Goal: Task Accomplishment & Management: Manage account settings

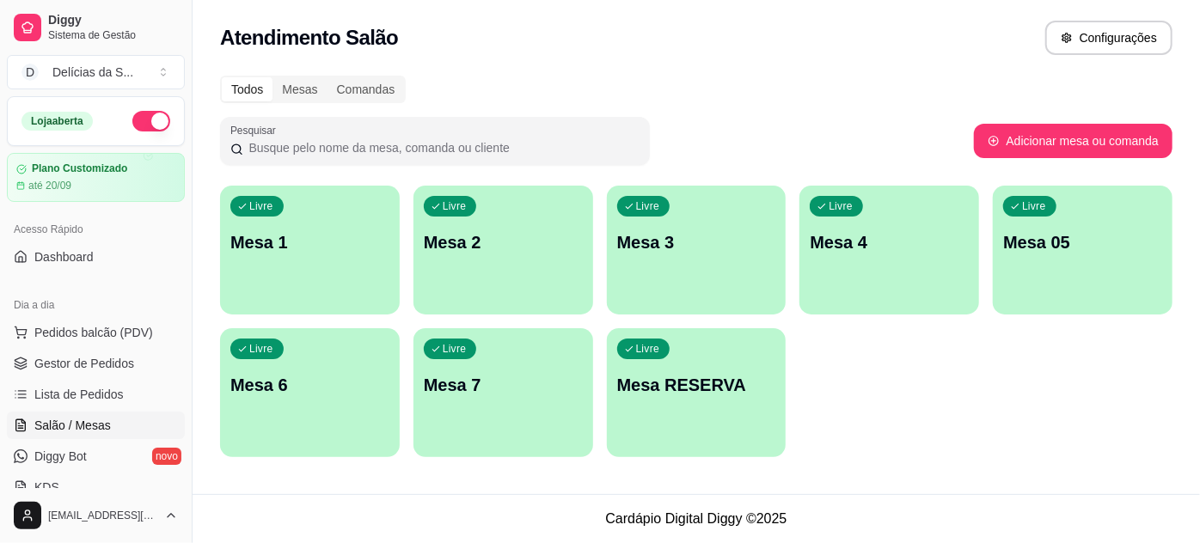
scroll to position [156, 0]
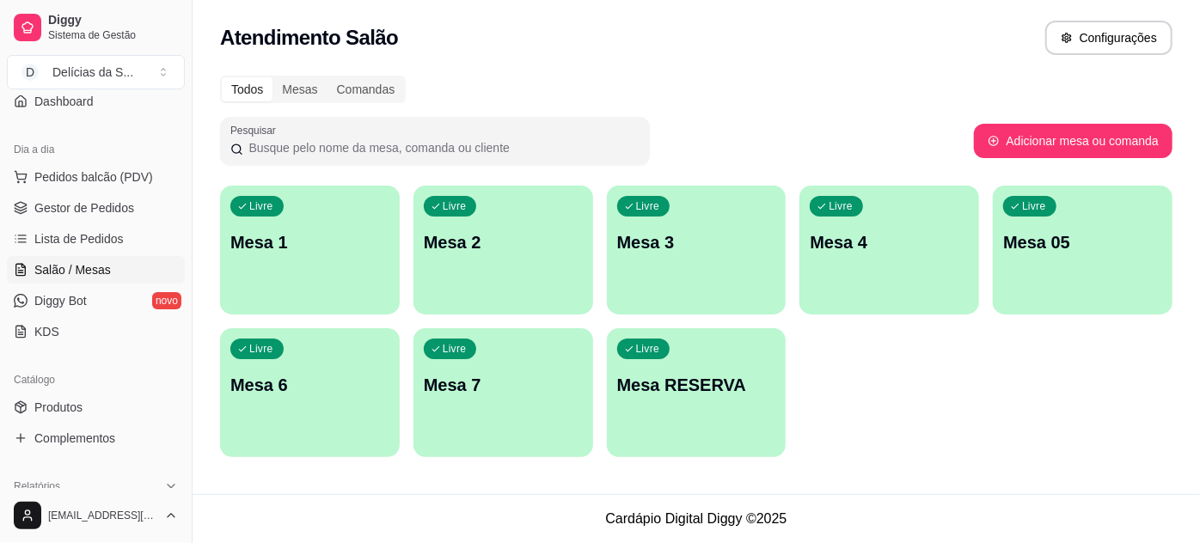
click at [646, 425] on div "Livre Mesa RESERVA" at bounding box center [697, 382] width 180 height 108
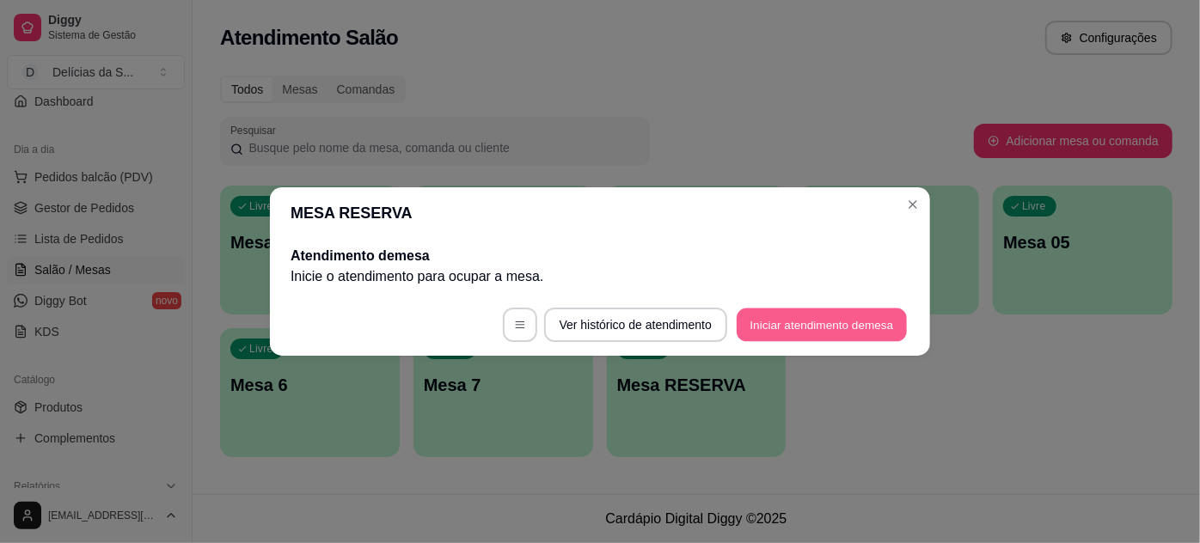
click at [764, 316] on button "Iniciar atendimento de mesa" at bounding box center [821, 325] width 170 height 34
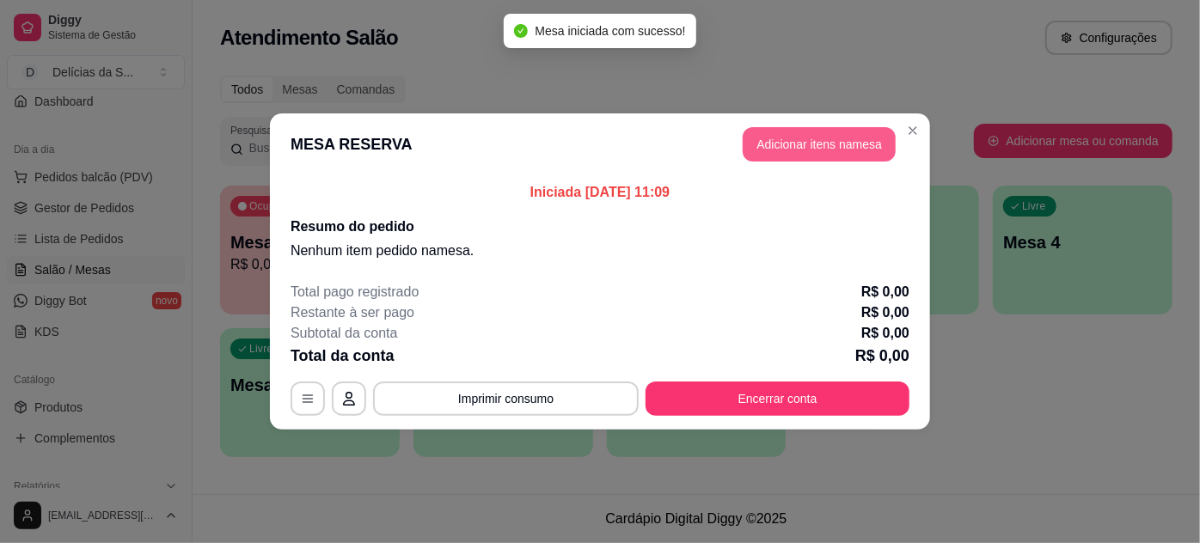
click at [815, 146] on button "Adicionar itens na mesa" at bounding box center [818, 144] width 153 height 34
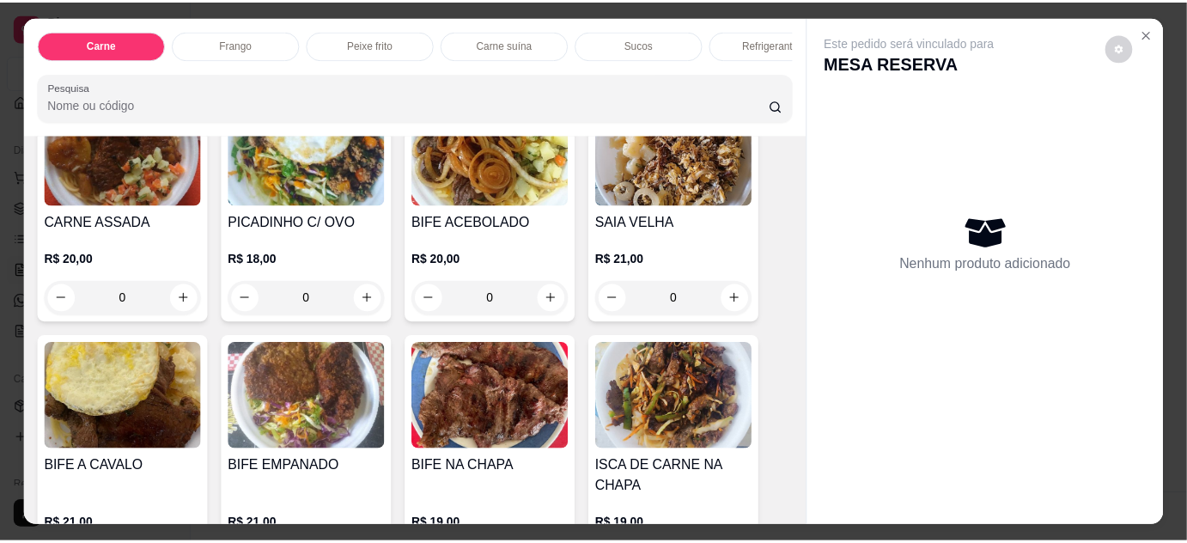
scroll to position [0, 0]
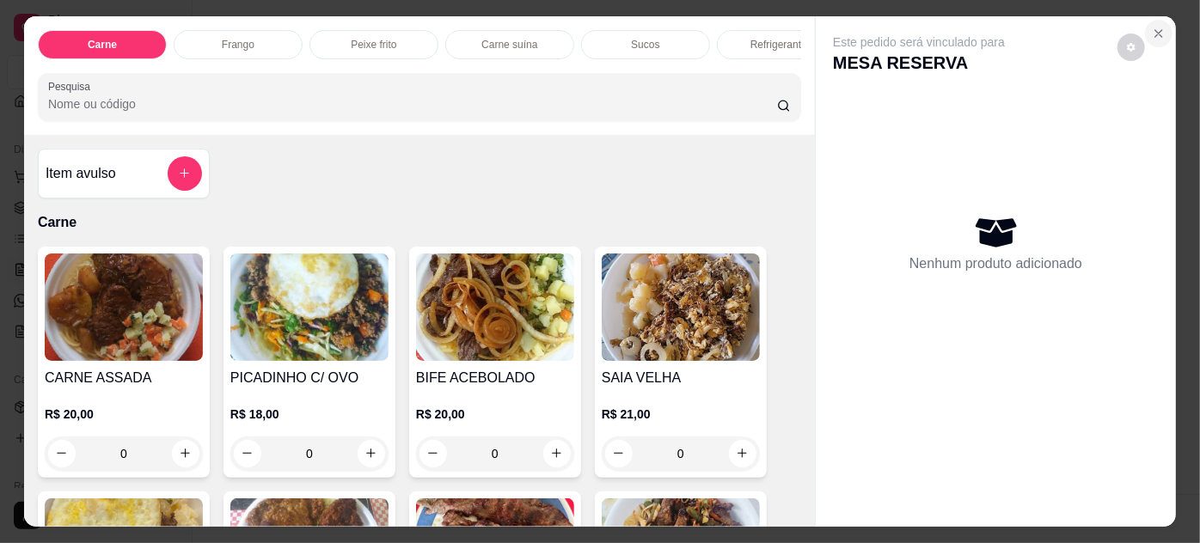
click at [1151, 32] on icon "Close" at bounding box center [1158, 34] width 14 height 14
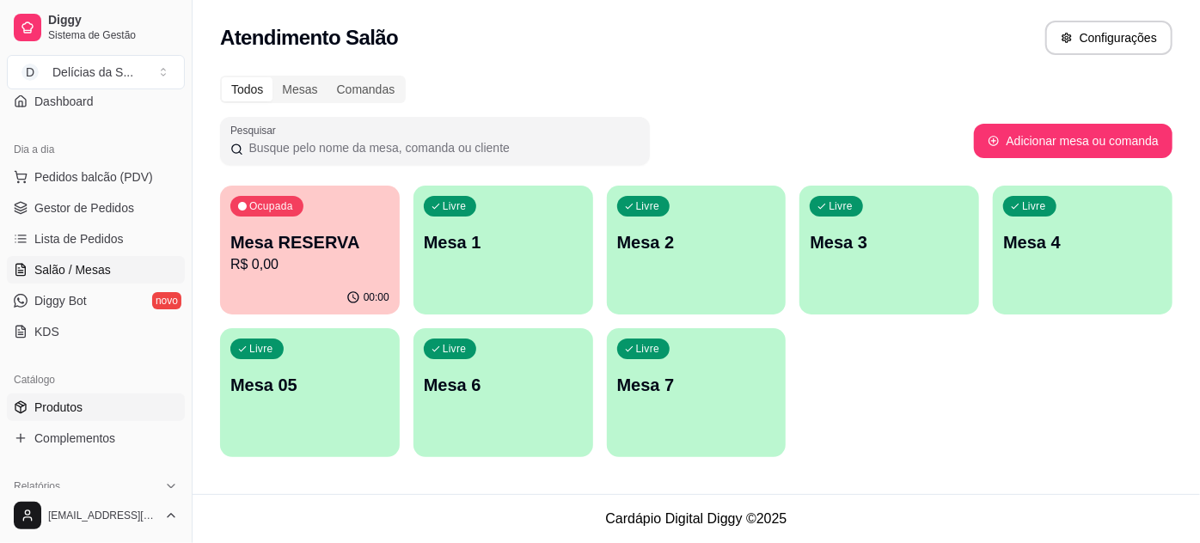
click at [84, 397] on link "Produtos" at bounding box center [96, 407] width 178 height 27
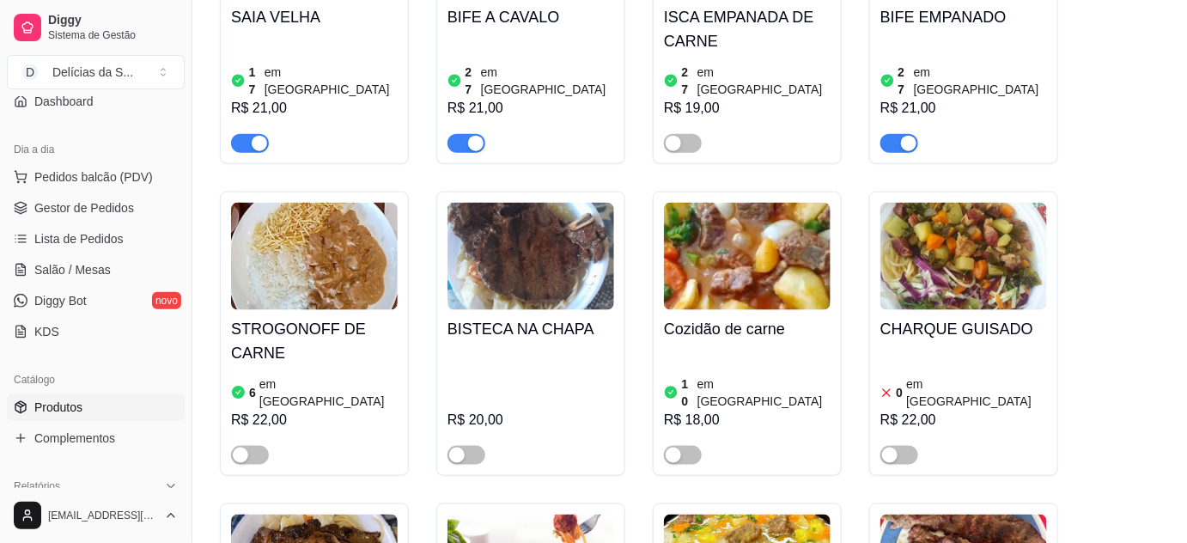
scroll to position [781, 0]
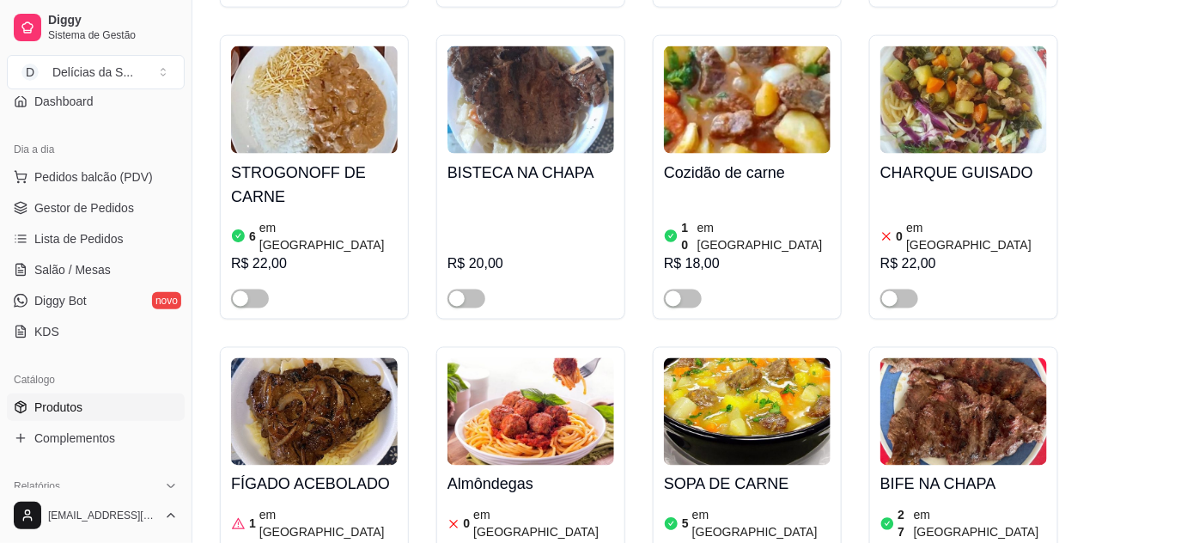
click at [689, 290] on span "button" at bounding box center [683, 299] width 38 height 19
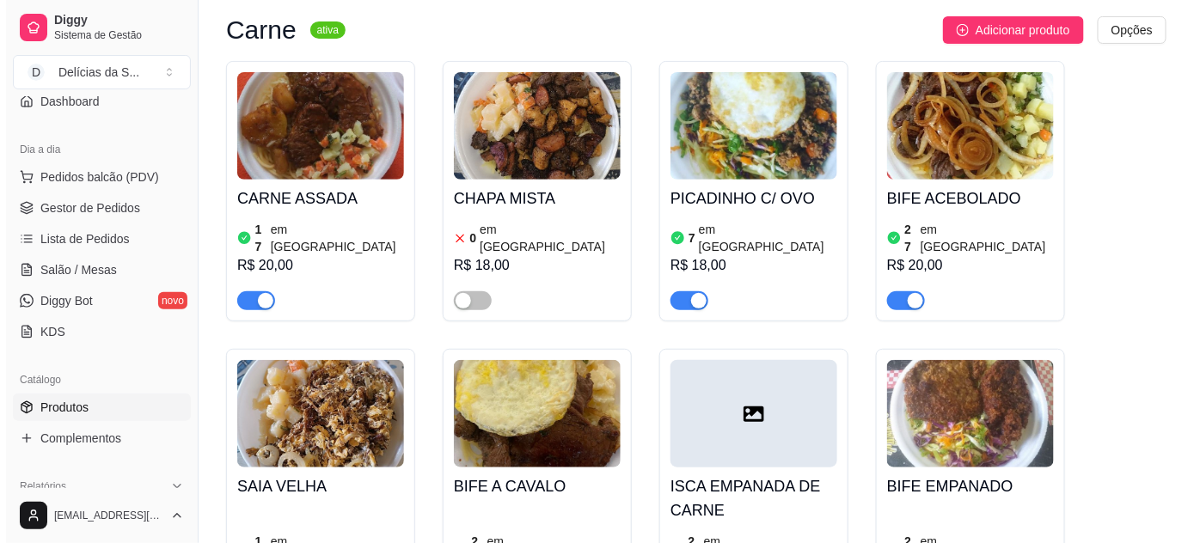
scroll to position [0, 0]
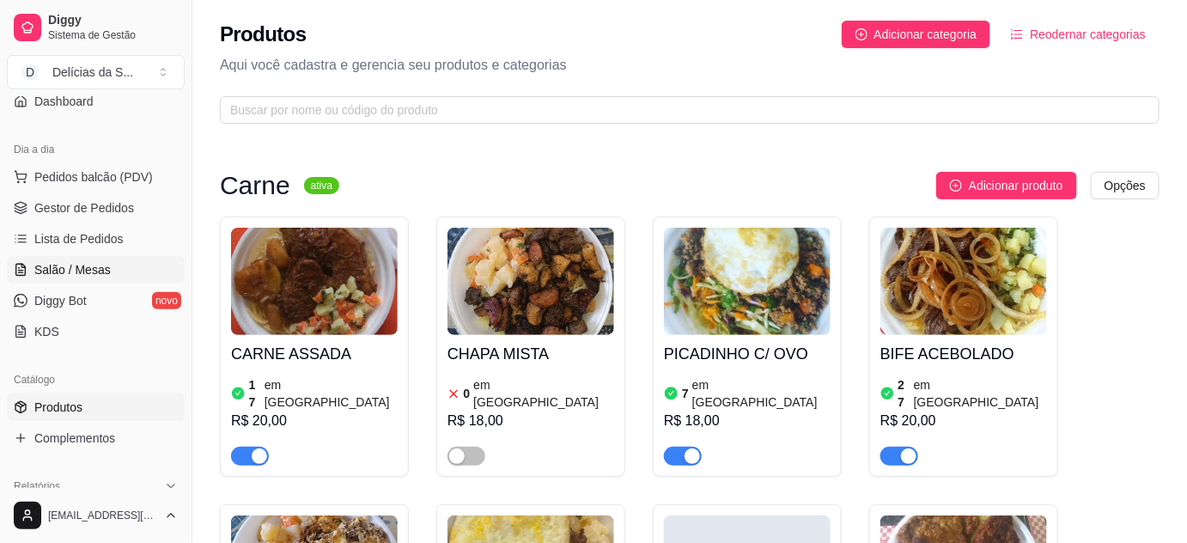
click at [83, 272] on span "Salão / Mesas" at bounding box center [72, 269] width 76 height 17
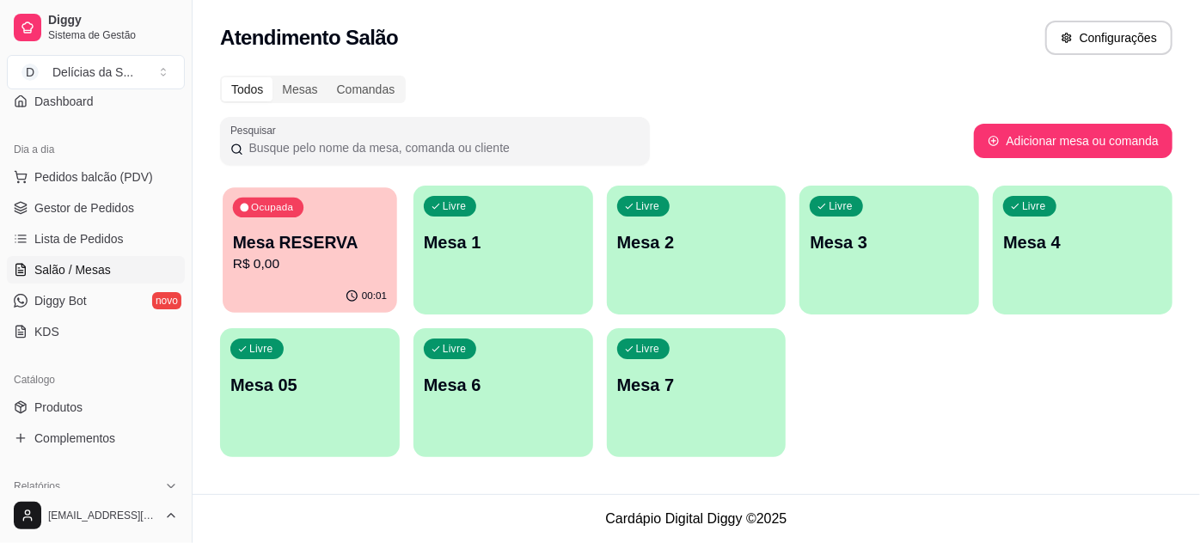
click at [302, 260] on p "R$ 0,00" at bounding box center [310, 264] width 154 height 20
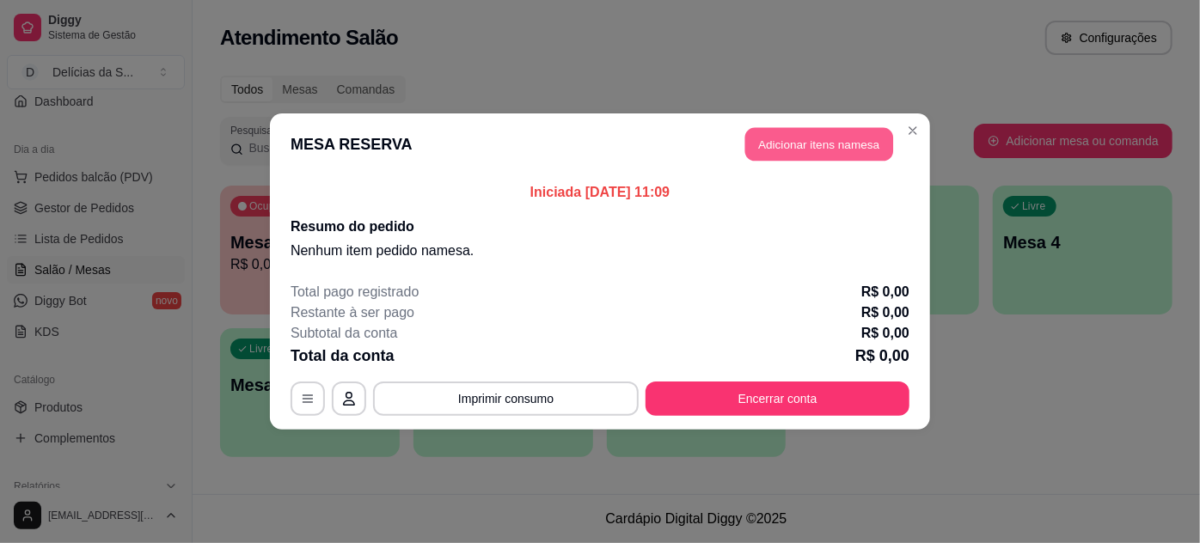
click at [843, 141] on button "Adicionar itens na mesa" at bounding box center [819, 145] width 148 height 34
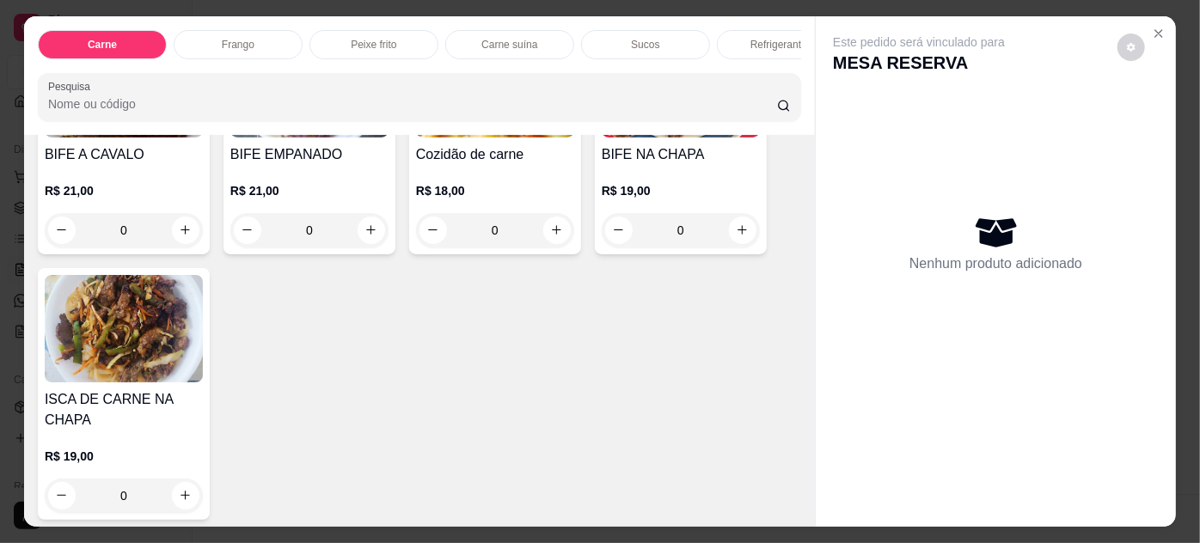
scroll to position [312, 0]
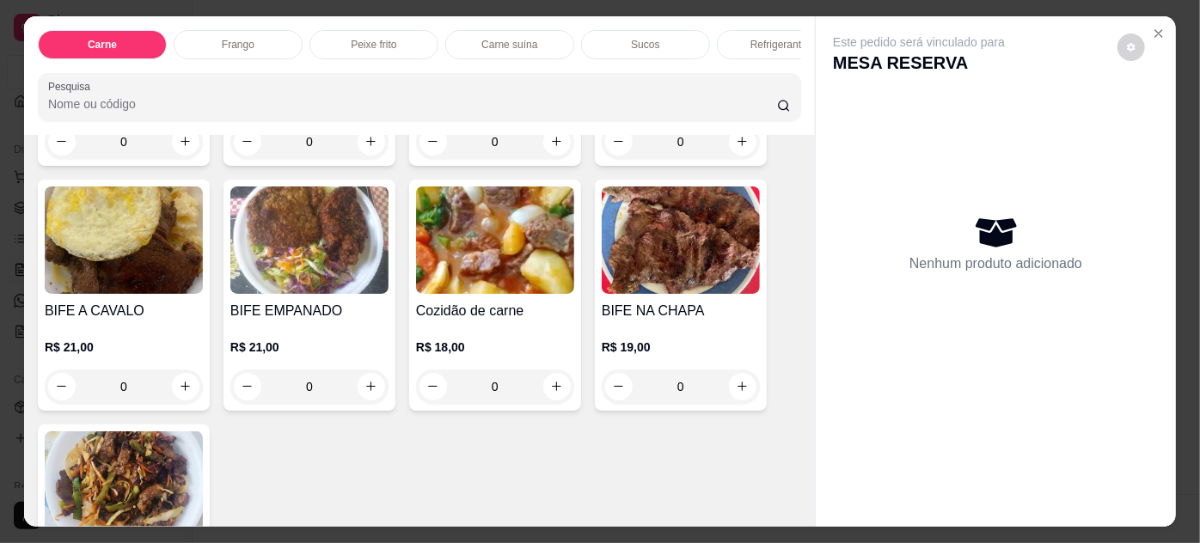
click at [548, 398] on div "0" at bounding box center [495, 386] width 158 height 34
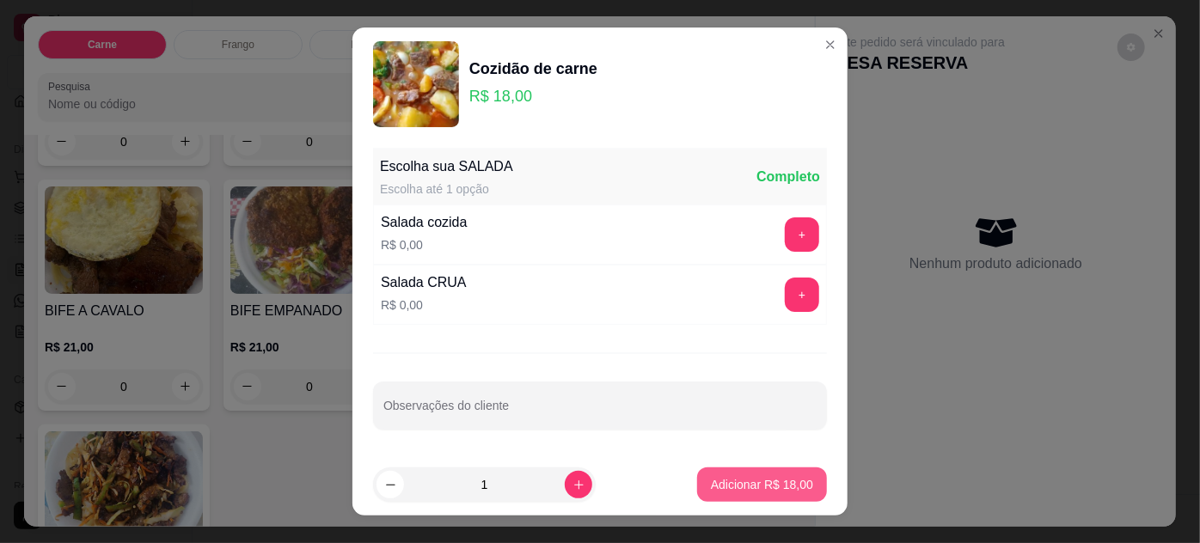
click at [799, 470] on button "Adicionar R$ 18,00" at bounding box center [762, 484] width 130 height 34
type input "1"
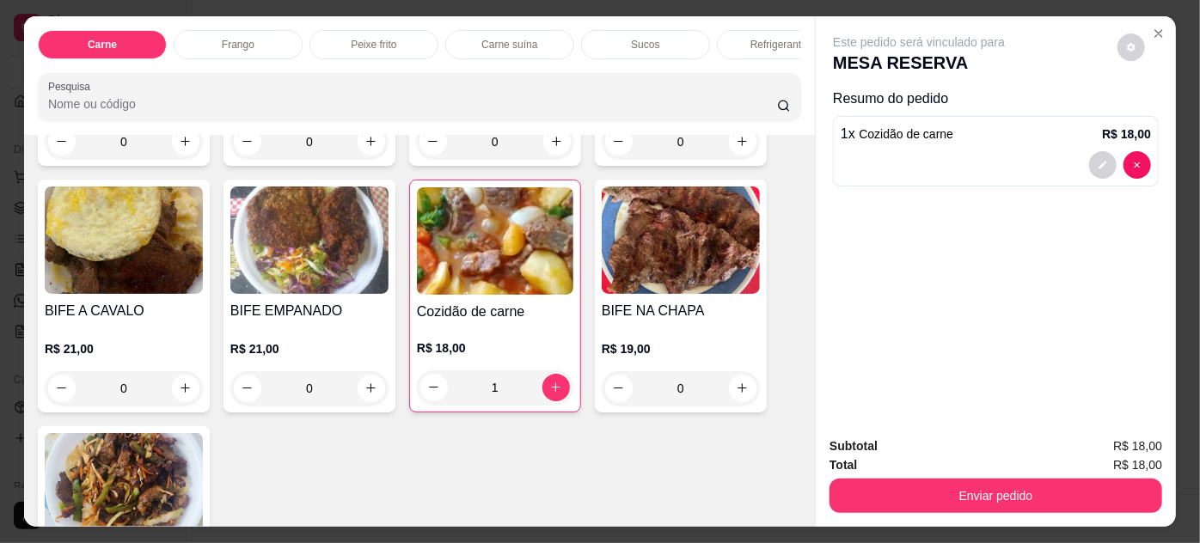
click at [320, 336] on div "R$ 21,00 0" at bounding box center [309, 364] width 158 height 82
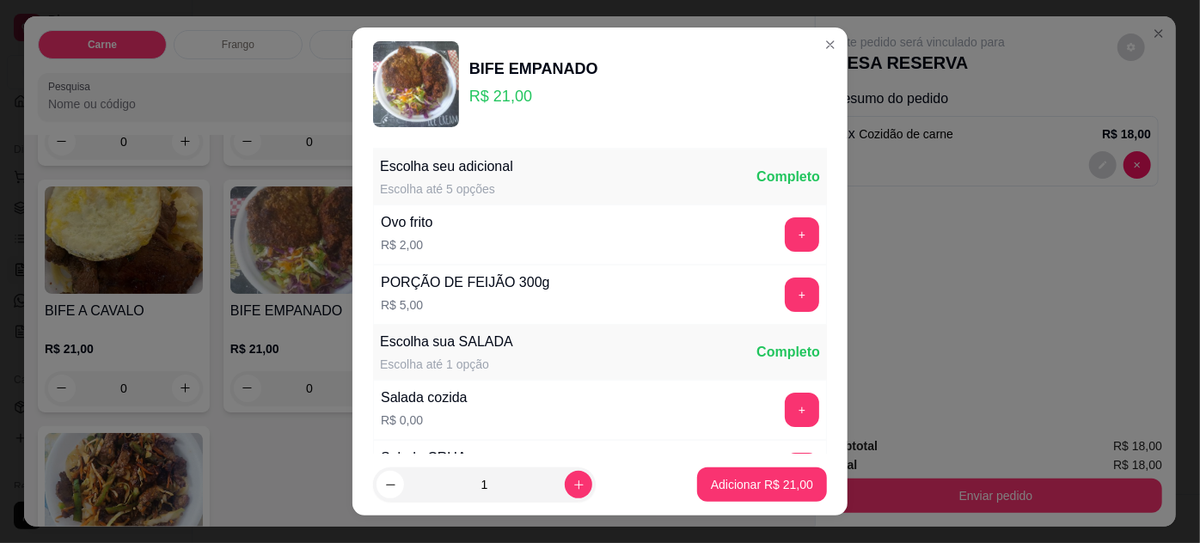
scroll to position [171, 0]
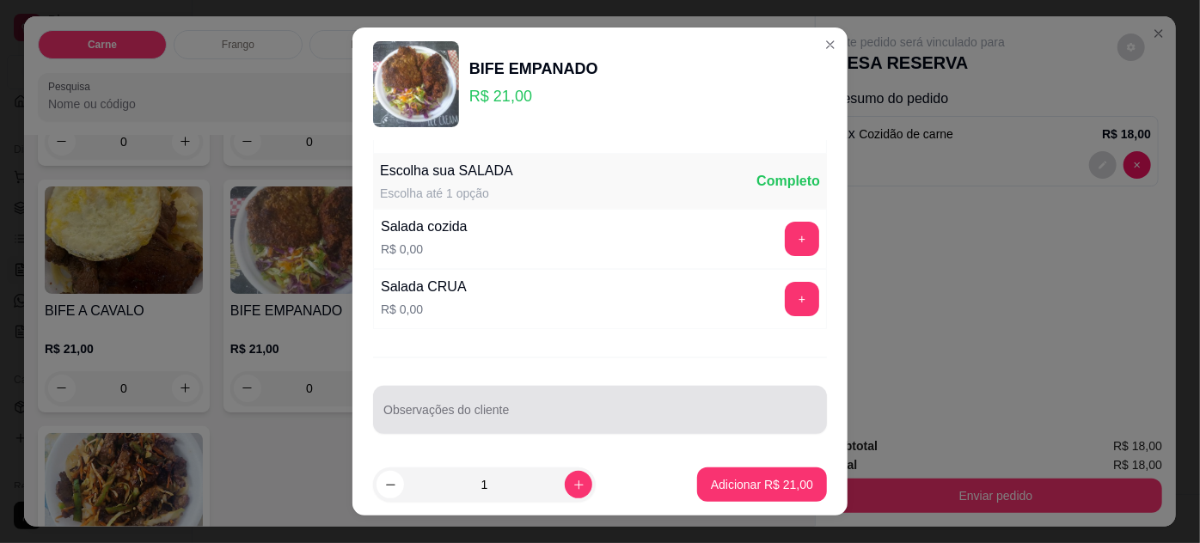
click at [553, 413] on input "Observações do cliente" at bounding box center [599, 416] width 433 height 17
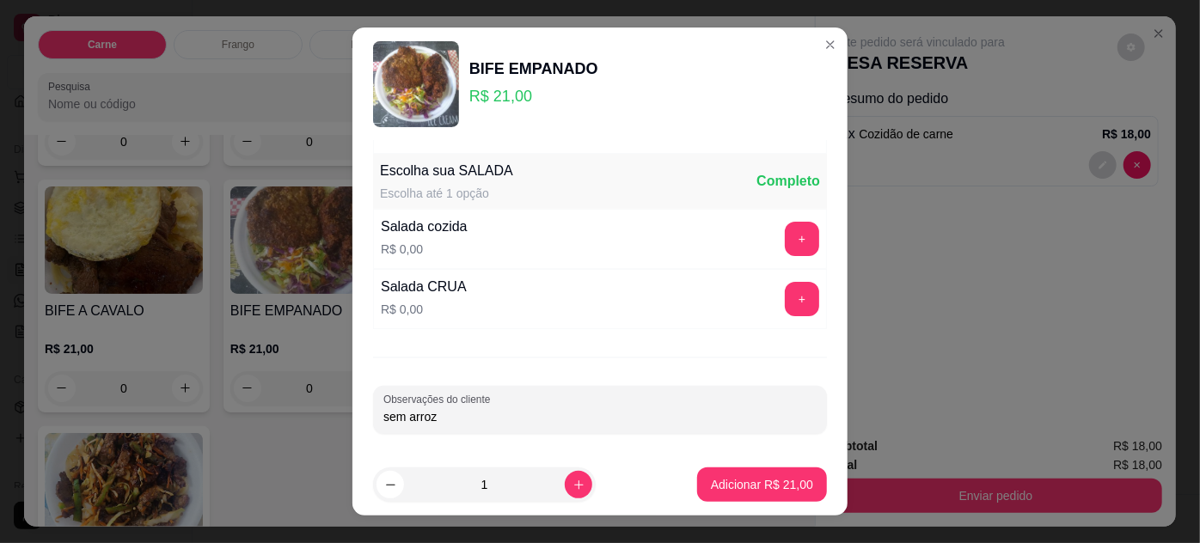
drag, startPoint x: 704, startPoint y: 480, endPoint x: 731, endPoint y: 485, distance: 28.0
click at [722, 490] on section "BIFE EMPANADO R$ 21,00 Escolha seu adicional Escolha até 5 opções Completo Ovo …" at bounding box center [599, 271] width 495 height 489
type input "sem arroz"
click at [733, 485] on p "Adicionar R$ 21,00" at bounding box center [762, 484] width 102 height 17
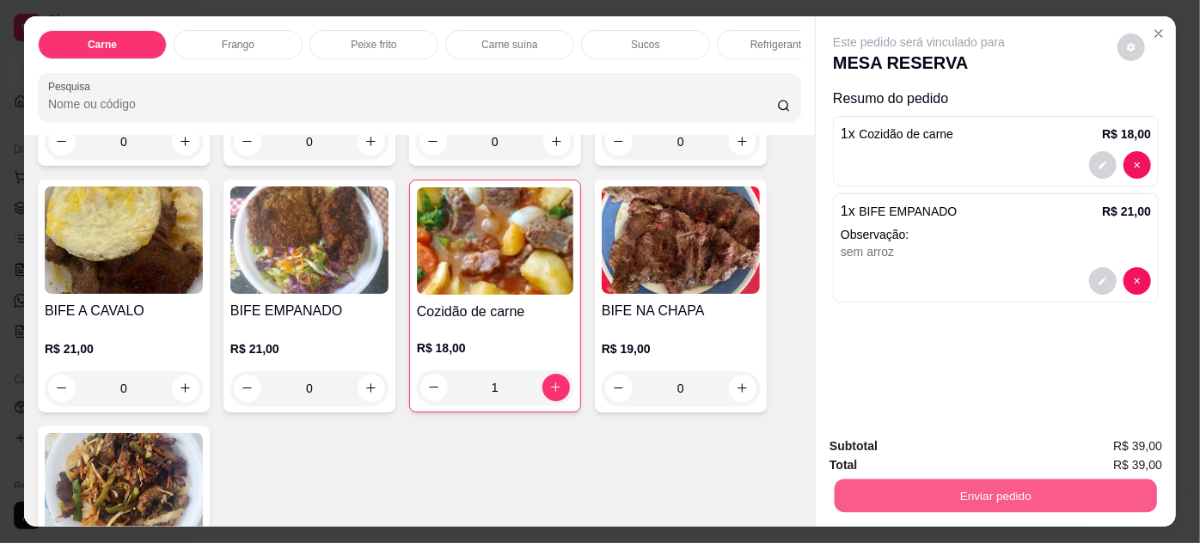
click at [853, 491] on button "Enviar pedido" at bounding box center [995, 496] width 322 height 34
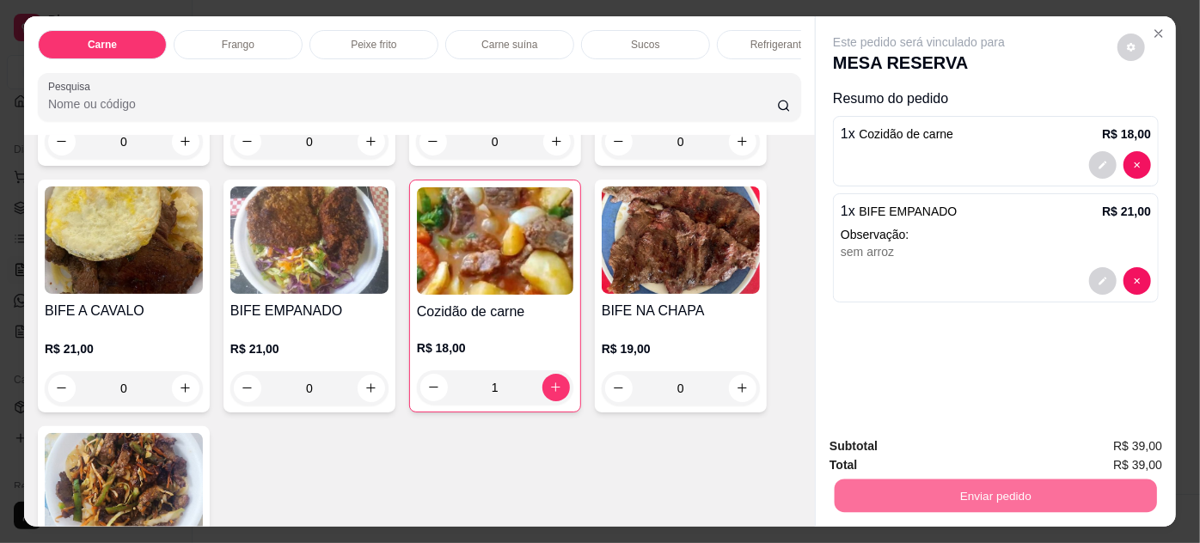
click at [866, 449] on button "Não registrar e enviar pedido" at bounding box center [939, 447] width 179 height 33
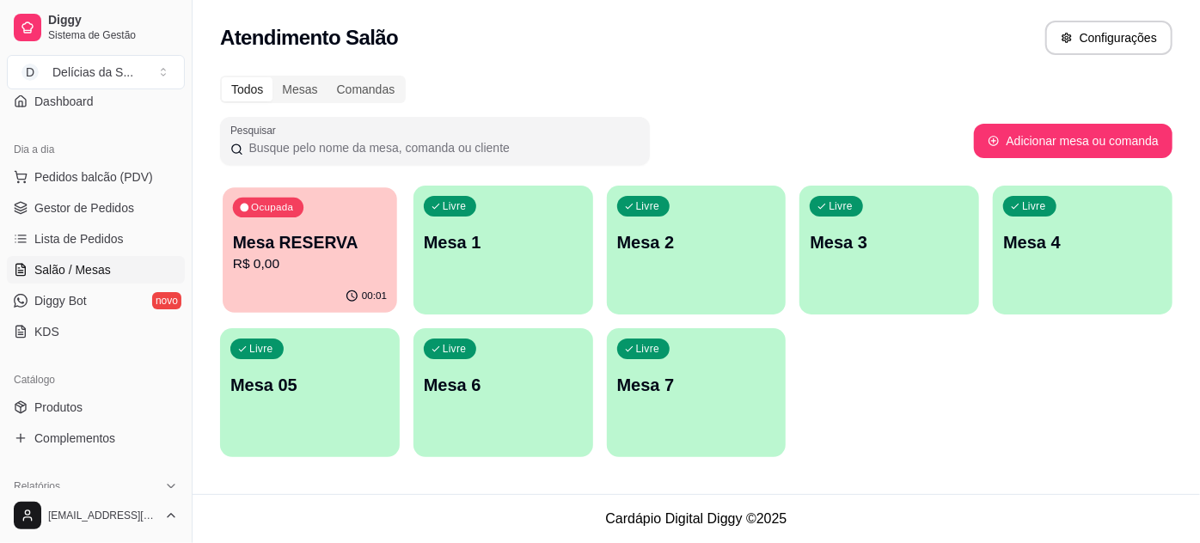
click at [333, 236] on p "Mesa RESERVA" at bounding box center [310, 242] width 154 height 23
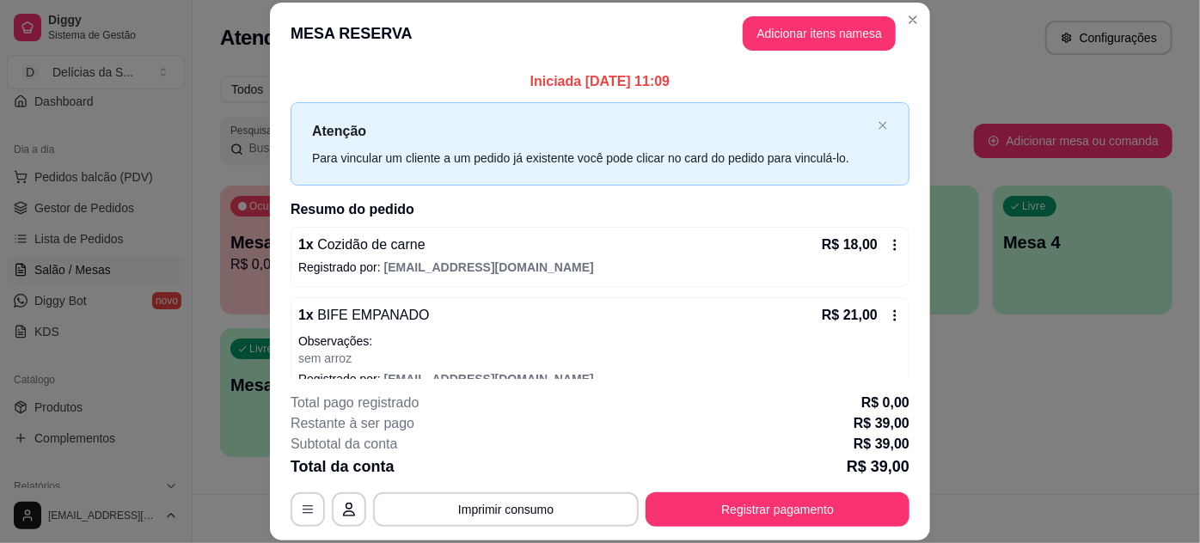
scroll to position [25, 0]
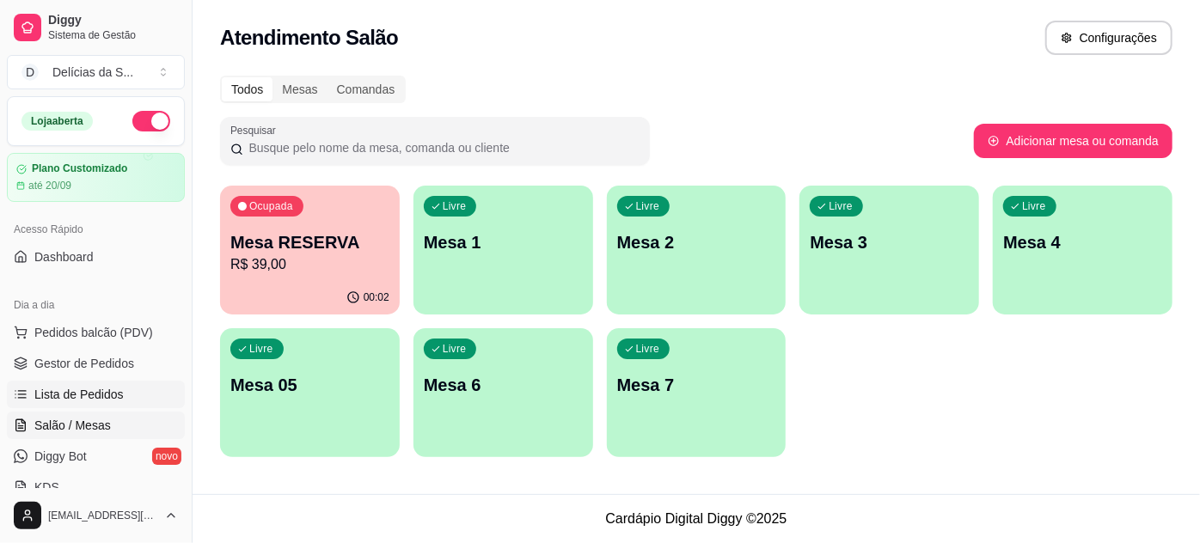
click at [105, 391] on span "Lista de Pedidos" at bounding box center [78, 394] width 89 height 17
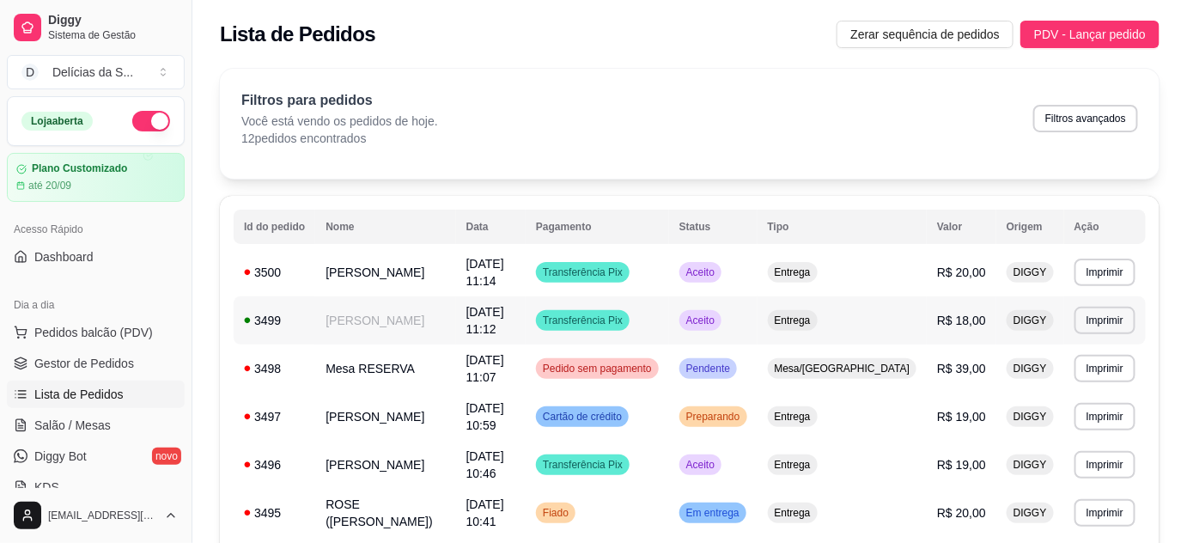
click at [488, 311] on span "[DATE] 11:12" at bounding box center [486, 320] width 38 height 31
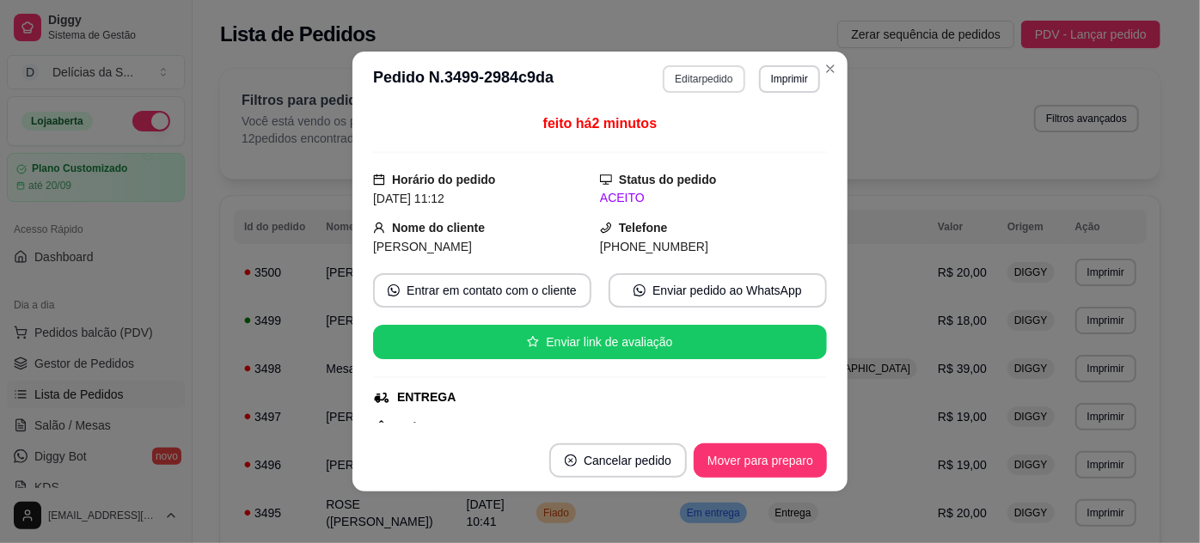
click at [701, 75] on button "Editar pedido" at bounding box center [703, 78] width 82 height 27
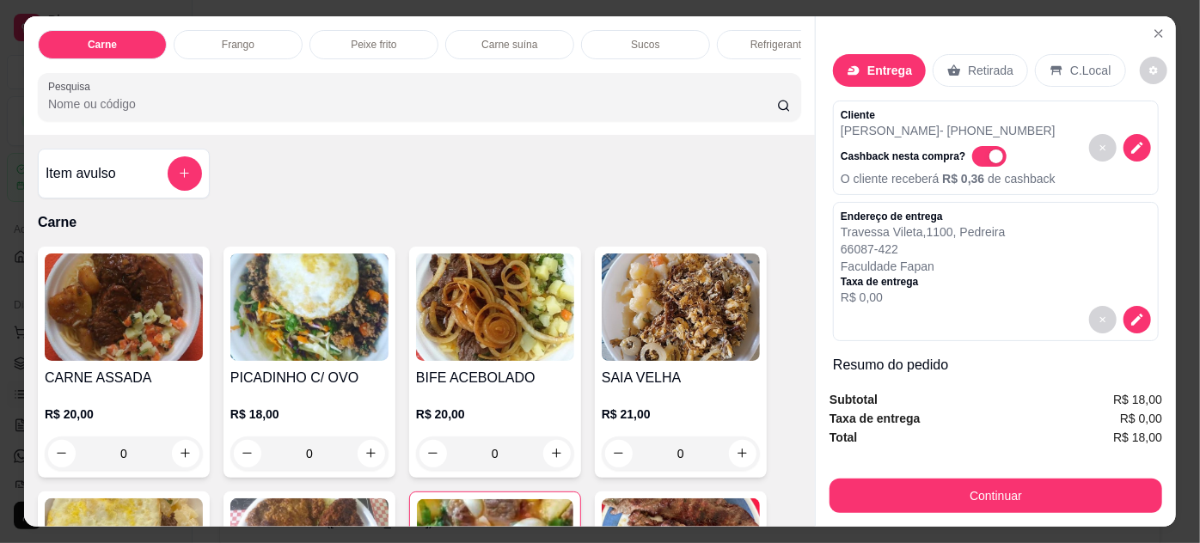
click at [969, 65] on p "Retirada" at bounding box center [991, 70] width 46 height 17
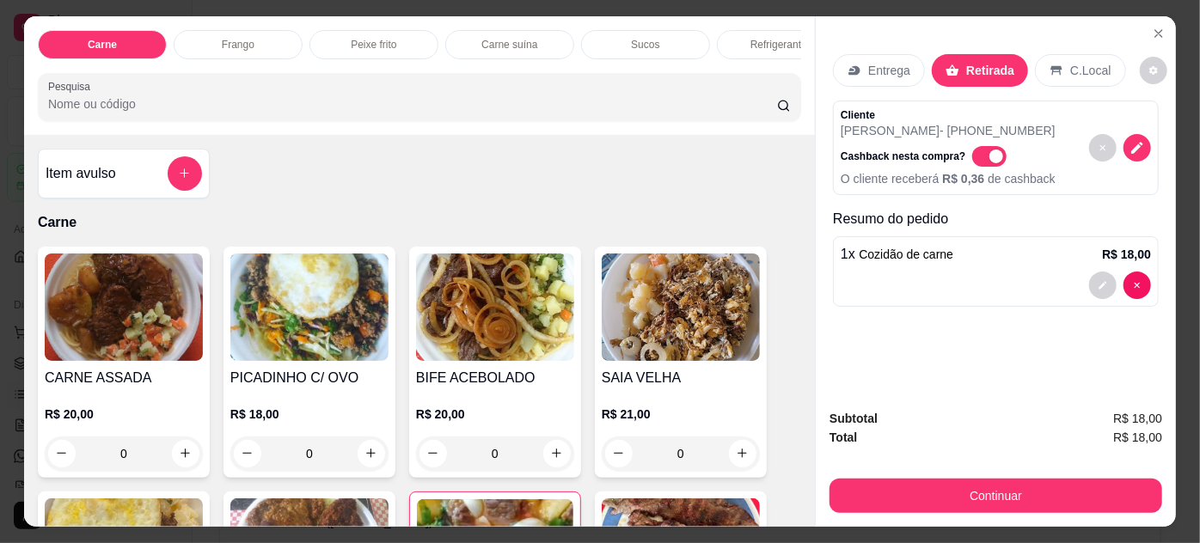
click at [887, 67] on p "Entrega" at bounding box center [889, 70] width 42 height 17
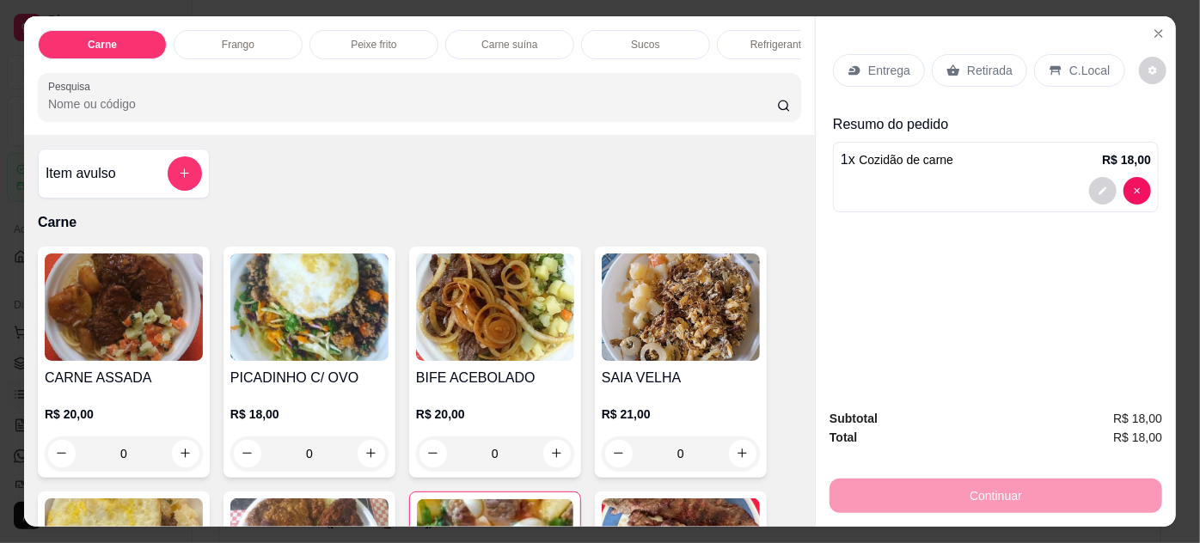
click at [888, 62] on p "Entrega" at bounding box center [889, 70] width 42 height 17
click at [1155, 30] on icon "Close" at bounding box center [1158, 33] width 7 height 7
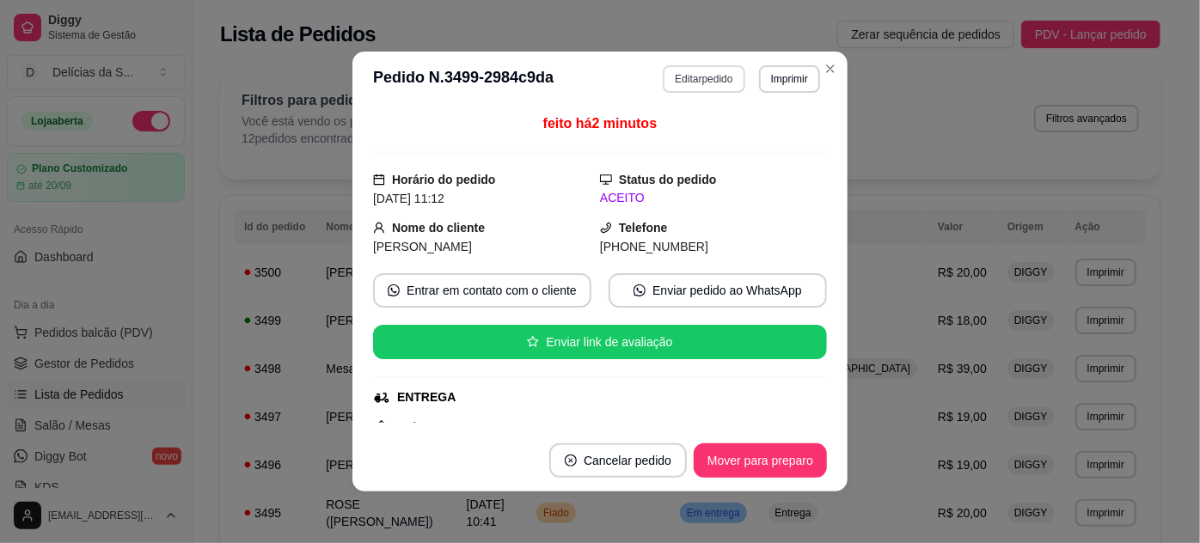
click at [699, 86] on button "Editar pedido" at bounding box center [703, 78] width 82 height 27
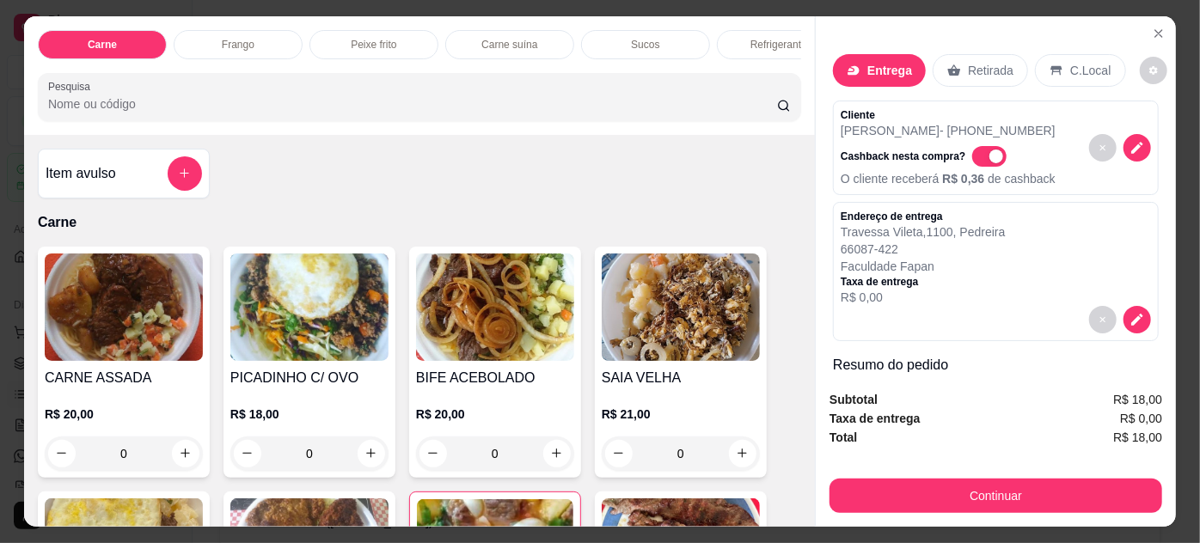
click at [904, 139] on div "Cashback nesta compra? O cliente receberá R$ 0,36 de cashback" at bounding box center [947, 163] width 215 height 48
click at [1129, 143] on icon "decrease-product-quantity" at bounding box center [1136, 147] width 15 height 15
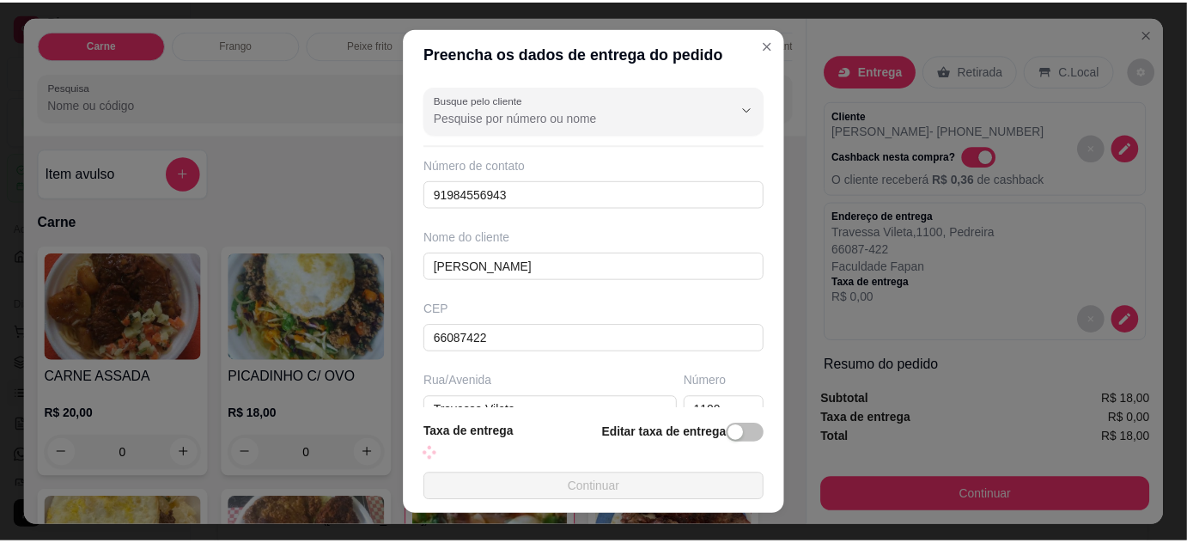
scroll to position [245, 0]
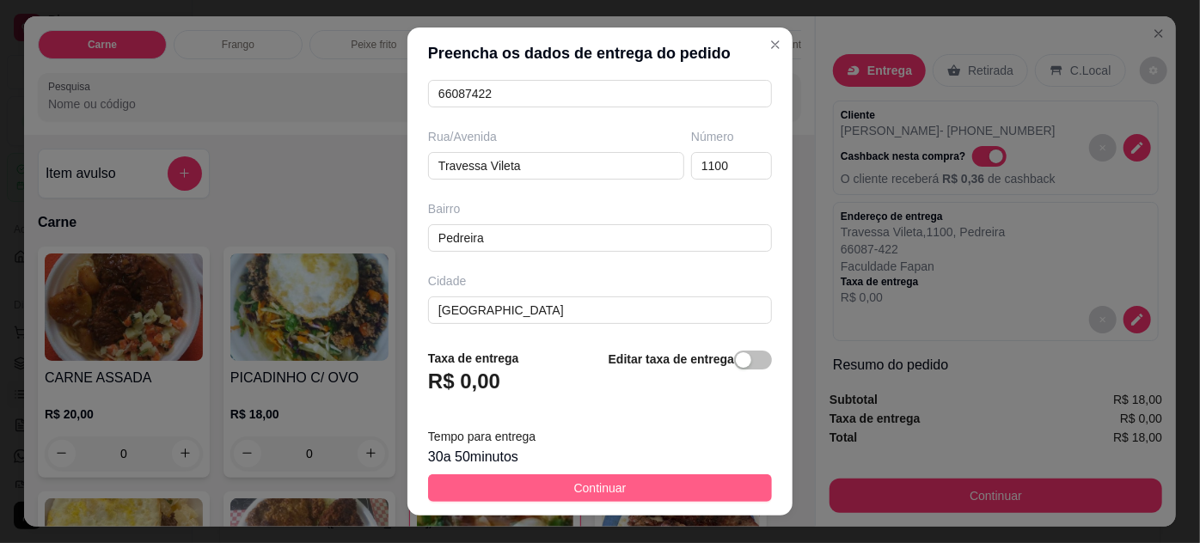
click at [619, 492] on button "Continuar" at bounding box center [600, 487] width 344 height 27
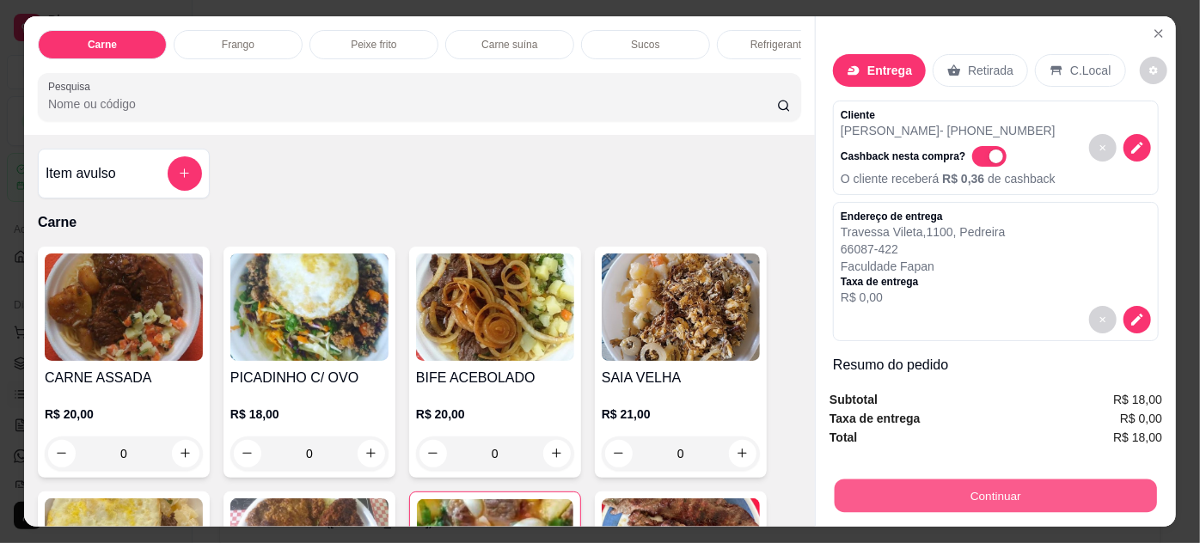
click at [900, 490] on button "Continuar" at bounding box center [995, 496] width 322 height 34
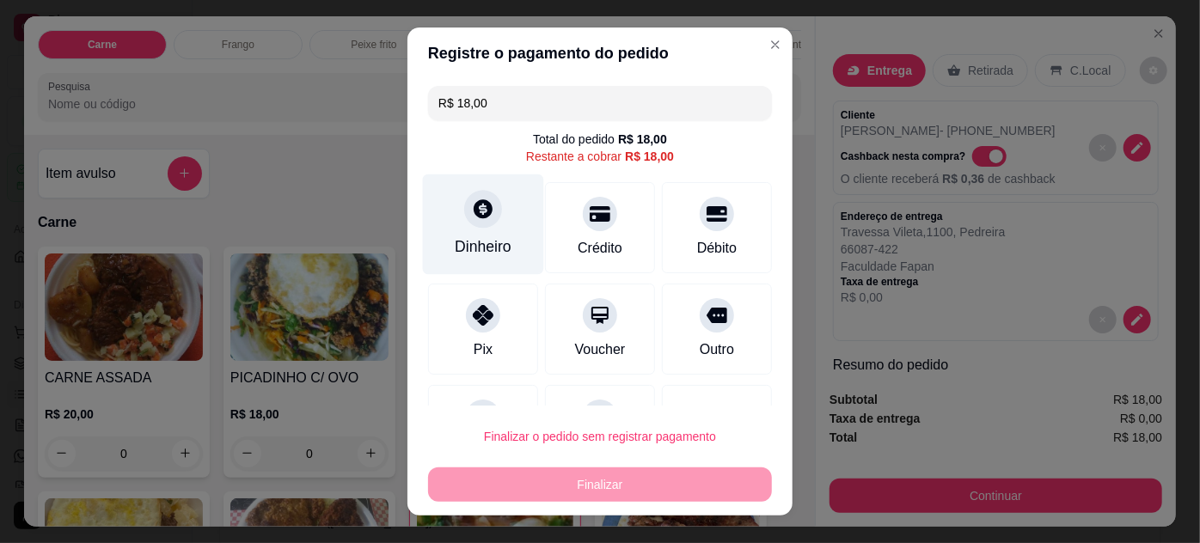
click at [480, 219] on icon at bounding box center [483, 209] width 22 height 22
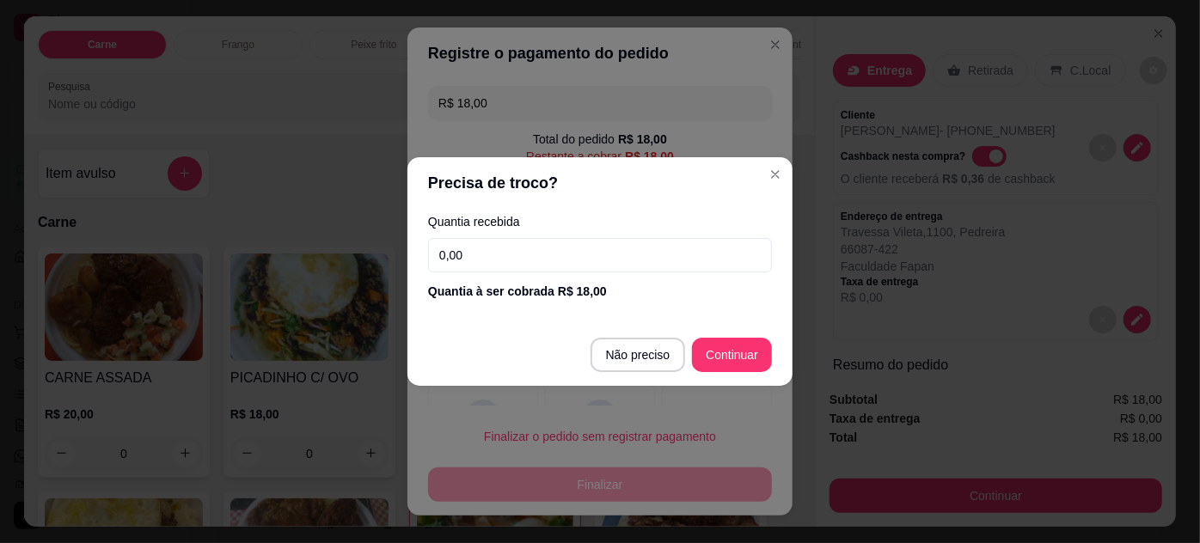
click at [550, 255] on input "0,00" at bounding box center [600, 255] width 344 height 34
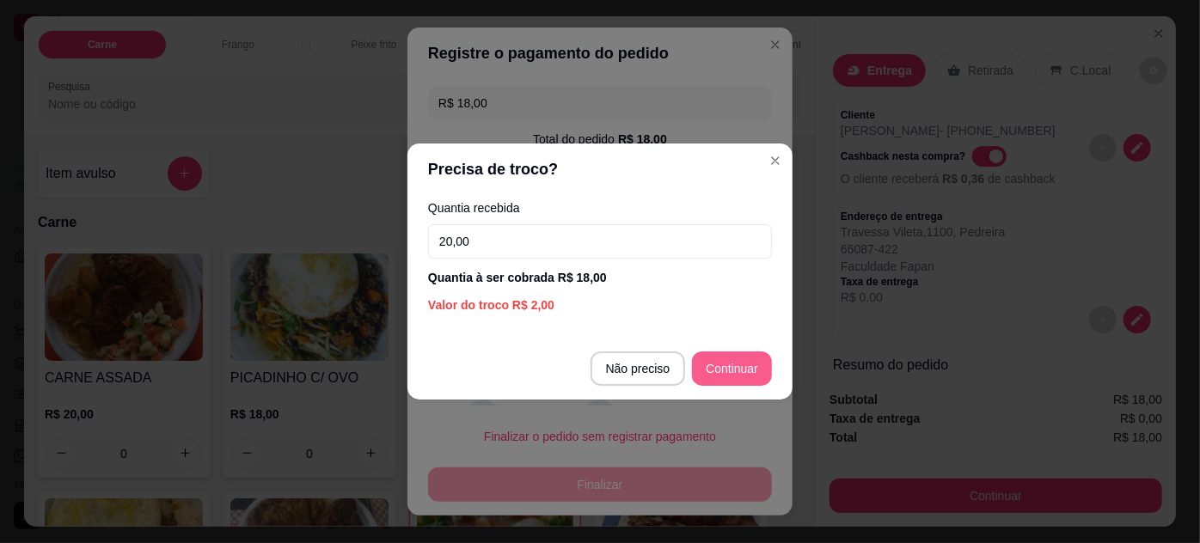
type input "20,00"
type input "R$ 0,00"
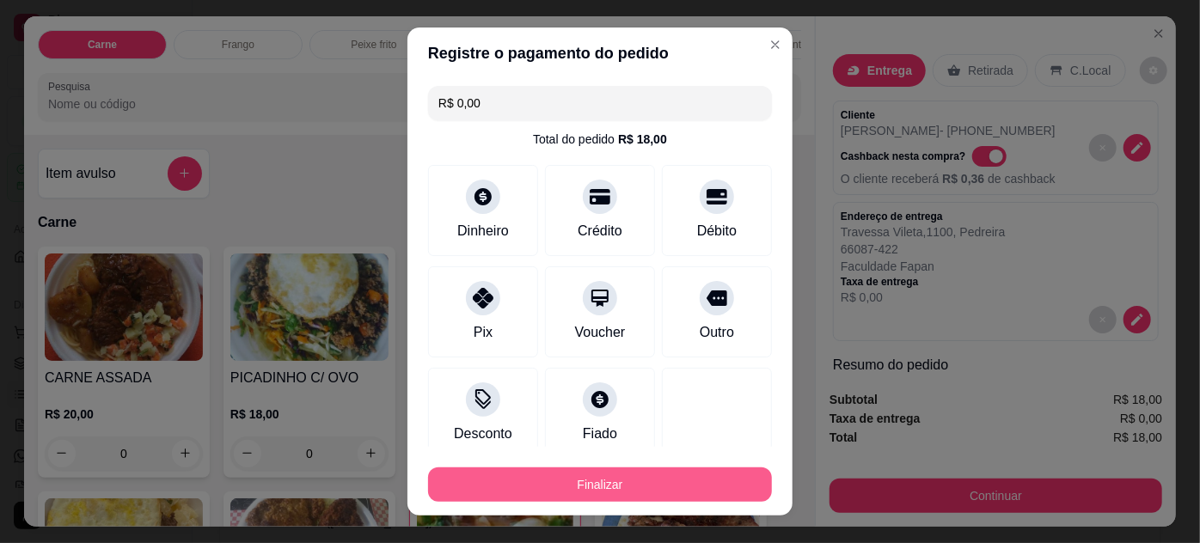
click at [681, 491] on button "Finalizar" at bounding box center [600, 484] width 344 height 34
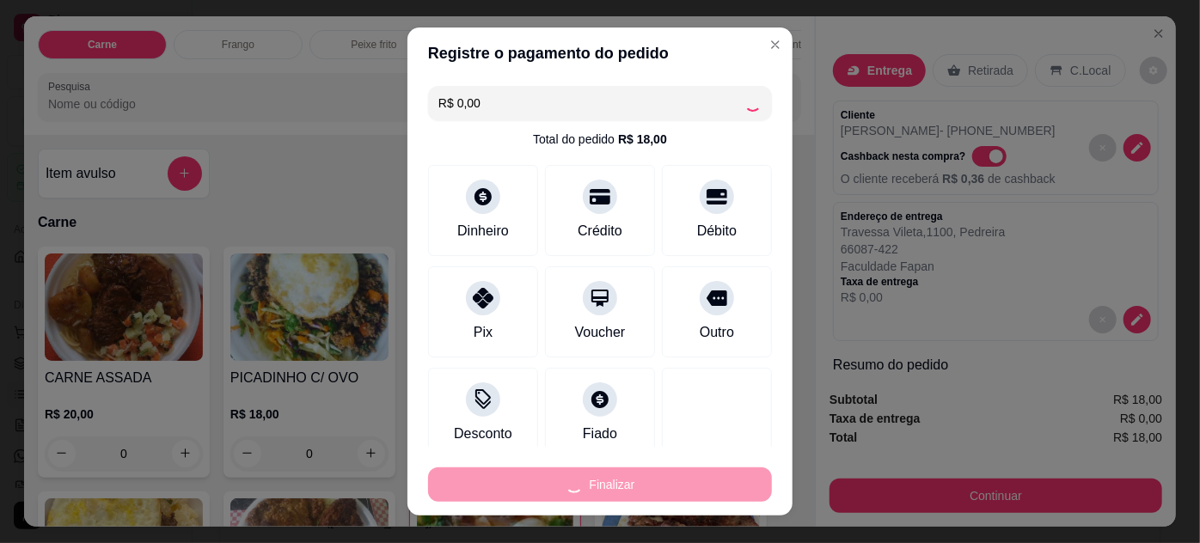
type input "0"
type input "-R$ 18,00"
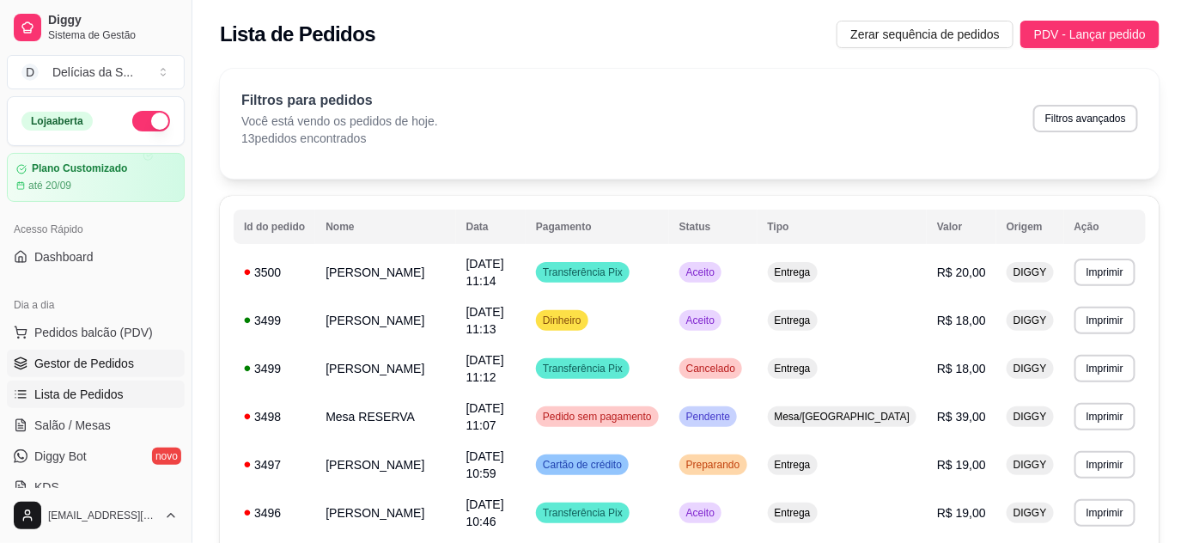
click at [105, 368] on span "Gestor de Pedidos" at bounding box center [84, 363] width 100 height 17
